Goal: Transaction & Acquisition: Purchase product/service

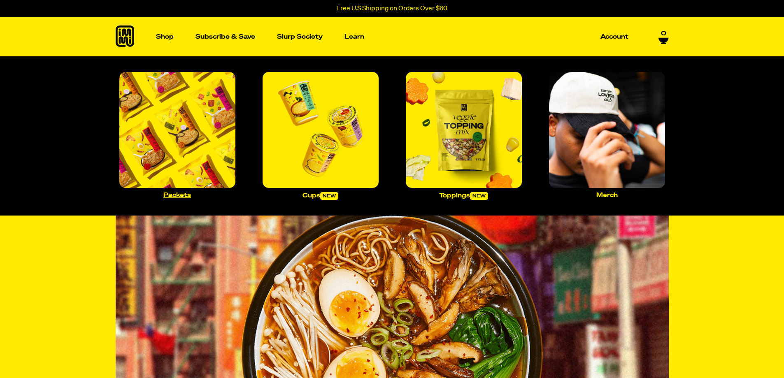
click at [189, 125] on img "Main navigation" at bounding box center [177, 130] width 116 height 116
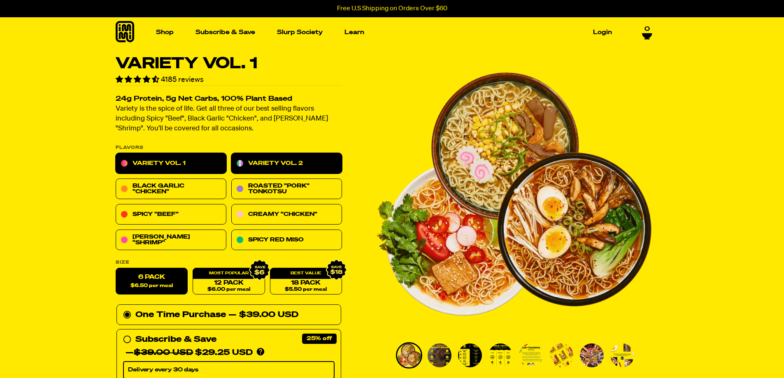
click at [277, 164] on link "Variety Vol. 2" at bounding box center [286, 163] width 111 height 21
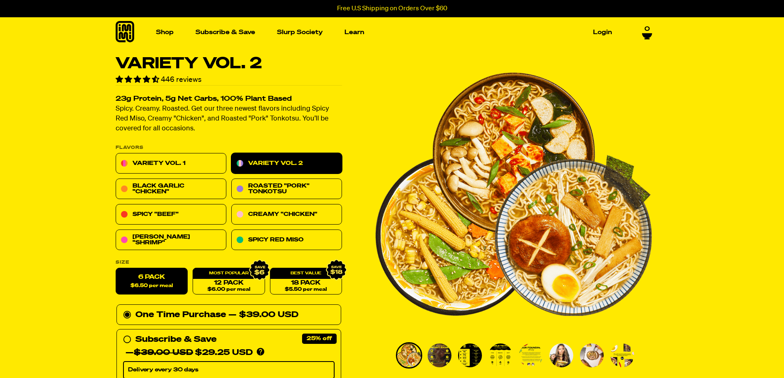
click at [524, 351] on img "Go to slide 5" at bounding box center [531, 356] width 24 height 24
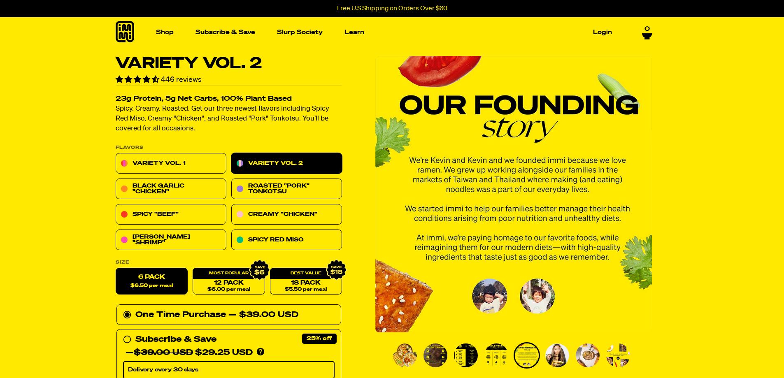
click at [490, 358] on img "Go to slide 4" at bounding box center [496, 356] width 24 height 24
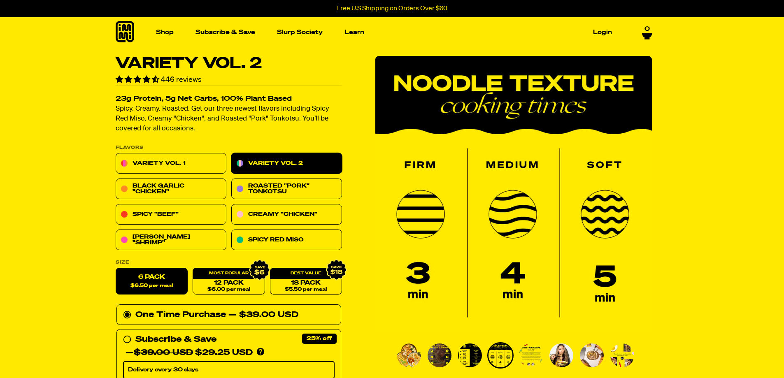
click at [559, 347] on img "Go to slide 6" at bounding box center [561, 356] width 24 height 24
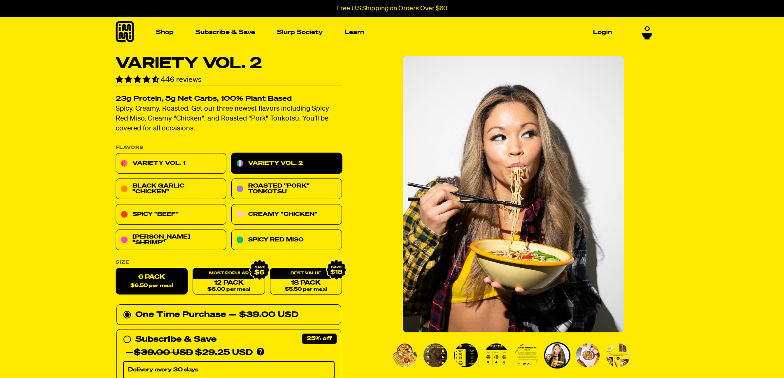
click at [584, 346] on img "Go to slide 7" at bounding box center [588, 356] width 24 height 24
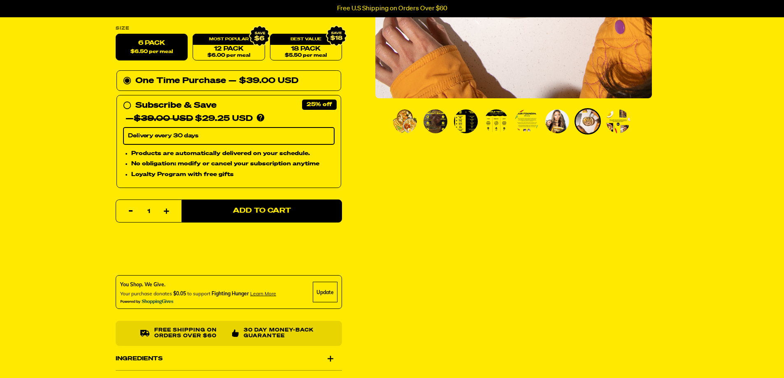
scroll to position [247, 0]
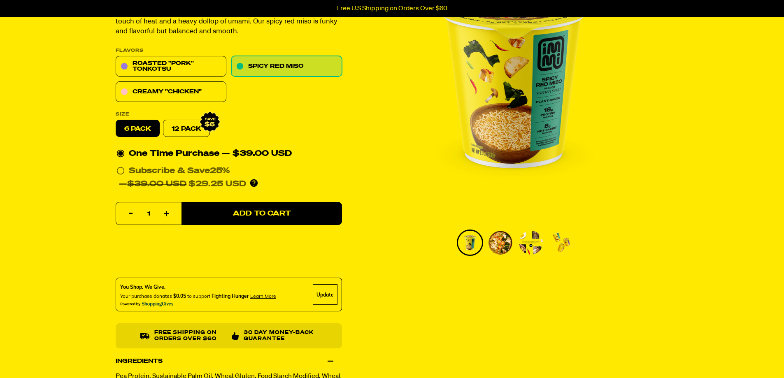
scroll to position [82, 0]
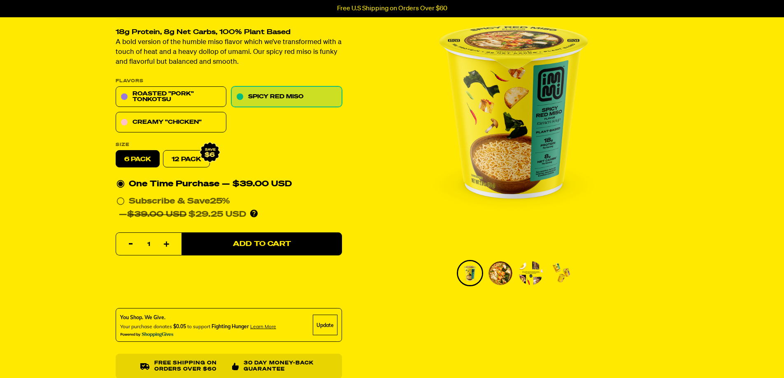
click at [537, 274] on img "Go to slide 3" at bounding box center [531, 273] width 24 height 24
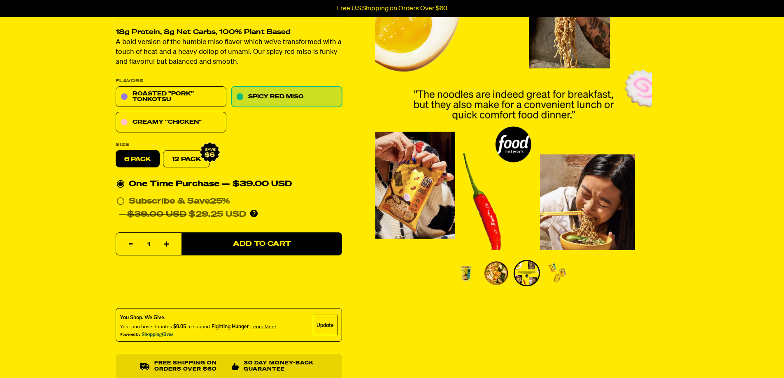
click at [552, 271] on img "Go to slide 4" at bounding box center [557, 273] width 24 height 24
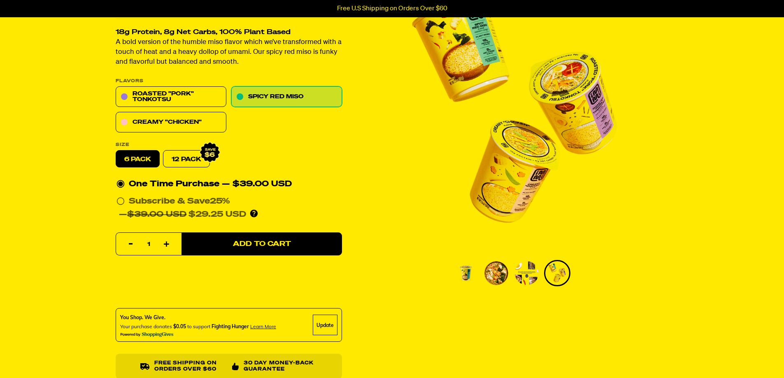
click at [457, 267] on img "Go to slide 1" at bounding box center [466, 273] width 24 height 24
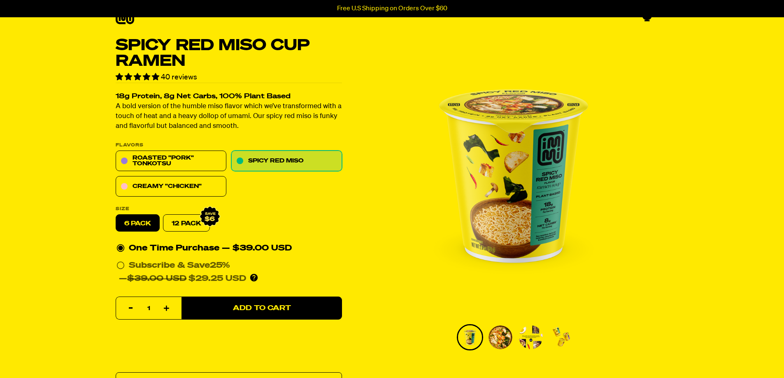
scroll to position [0, 0]
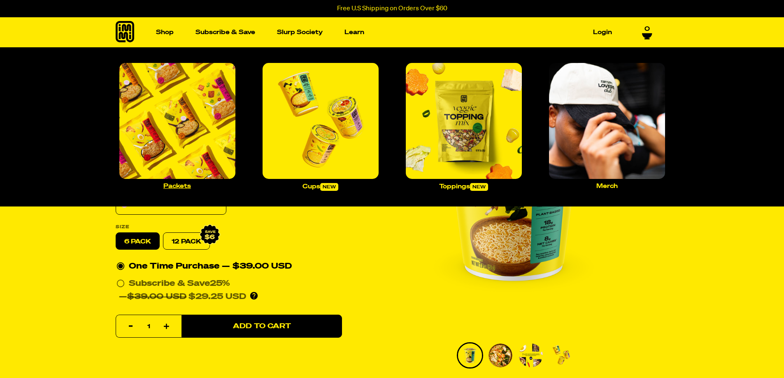
click at [174, 131] on img "Main navigation" at bounding box center [177, 121] width 116 height 116
